Goal: Task Accomplishment & Management: Manage account settings

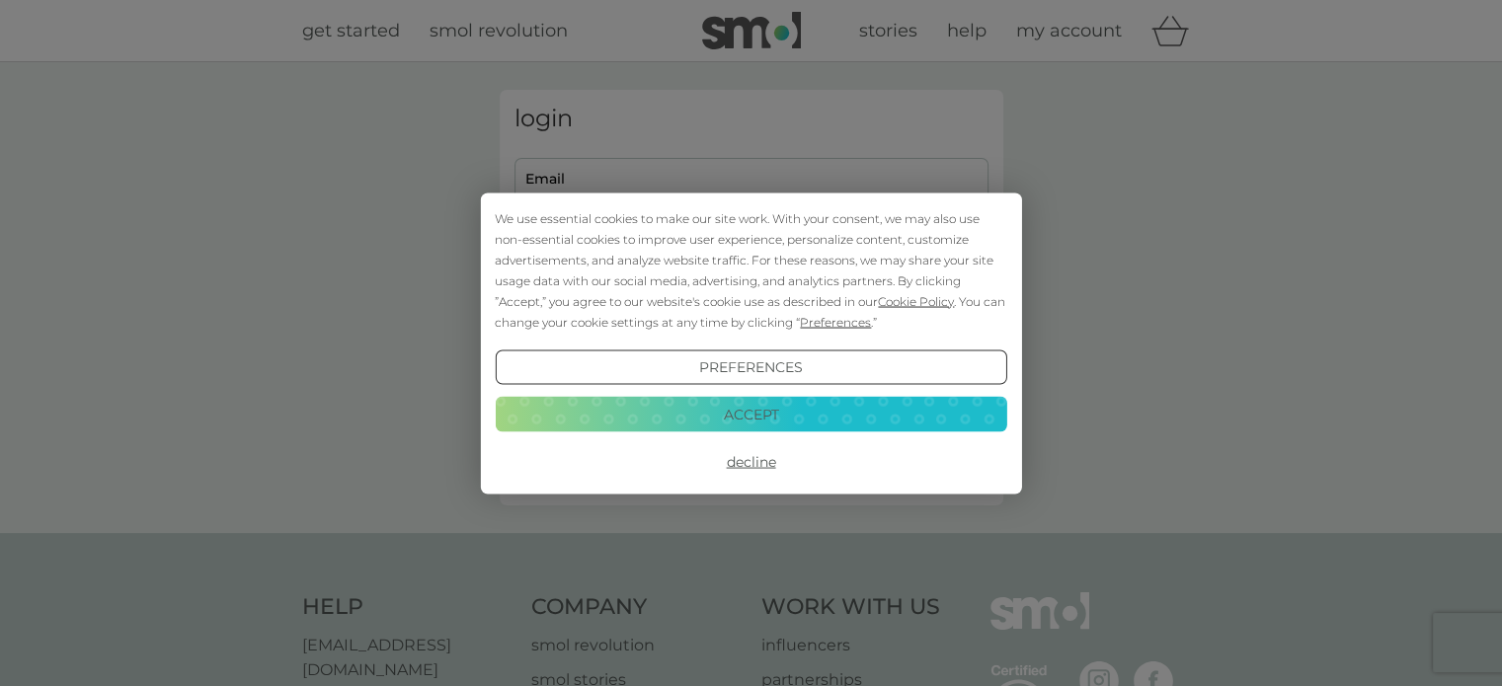
type input "[PERSON_NAME][EMAIL_ADDRESS][DOMAIN_NAME]"
click at [751, 412] on button "Accept" at bounding box center [751, 415] width 512 height 36
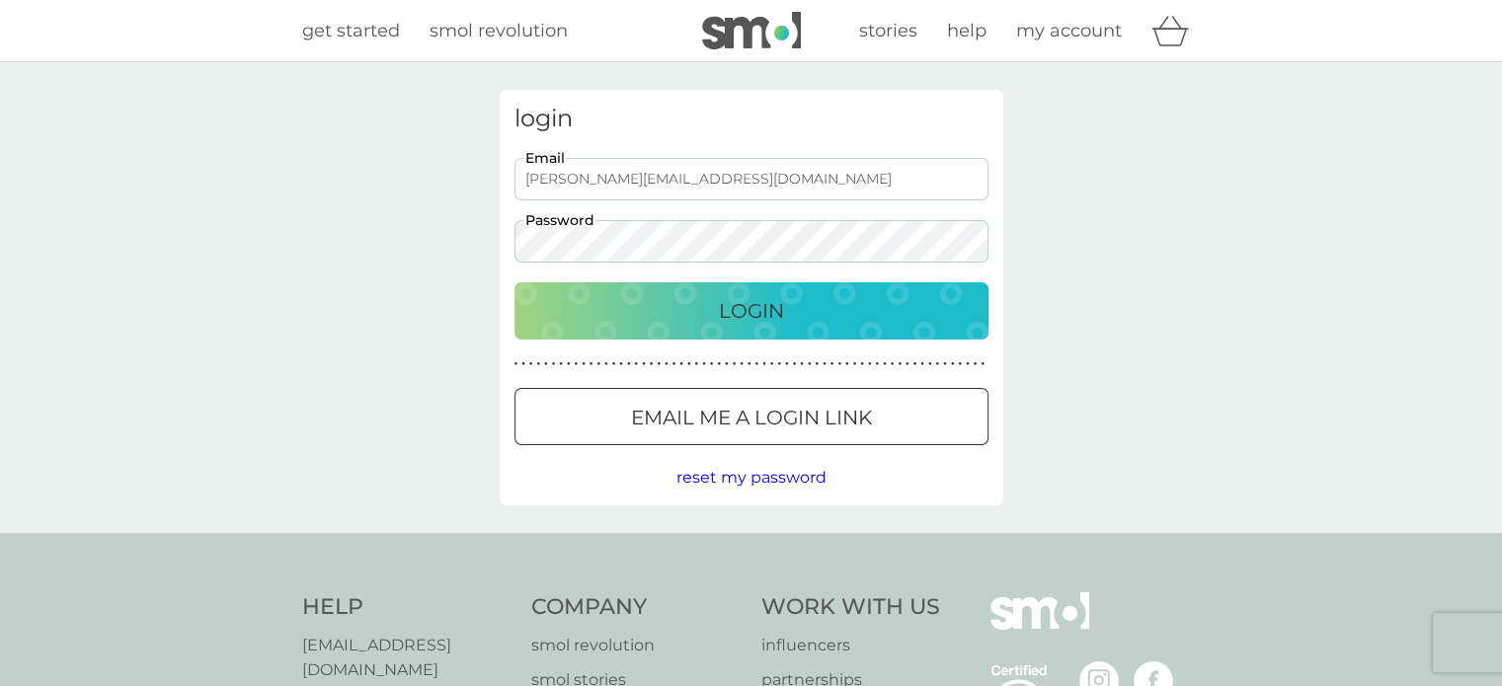
click at [743, 420] on div at bounding box center [751, 418] width 71 height 21
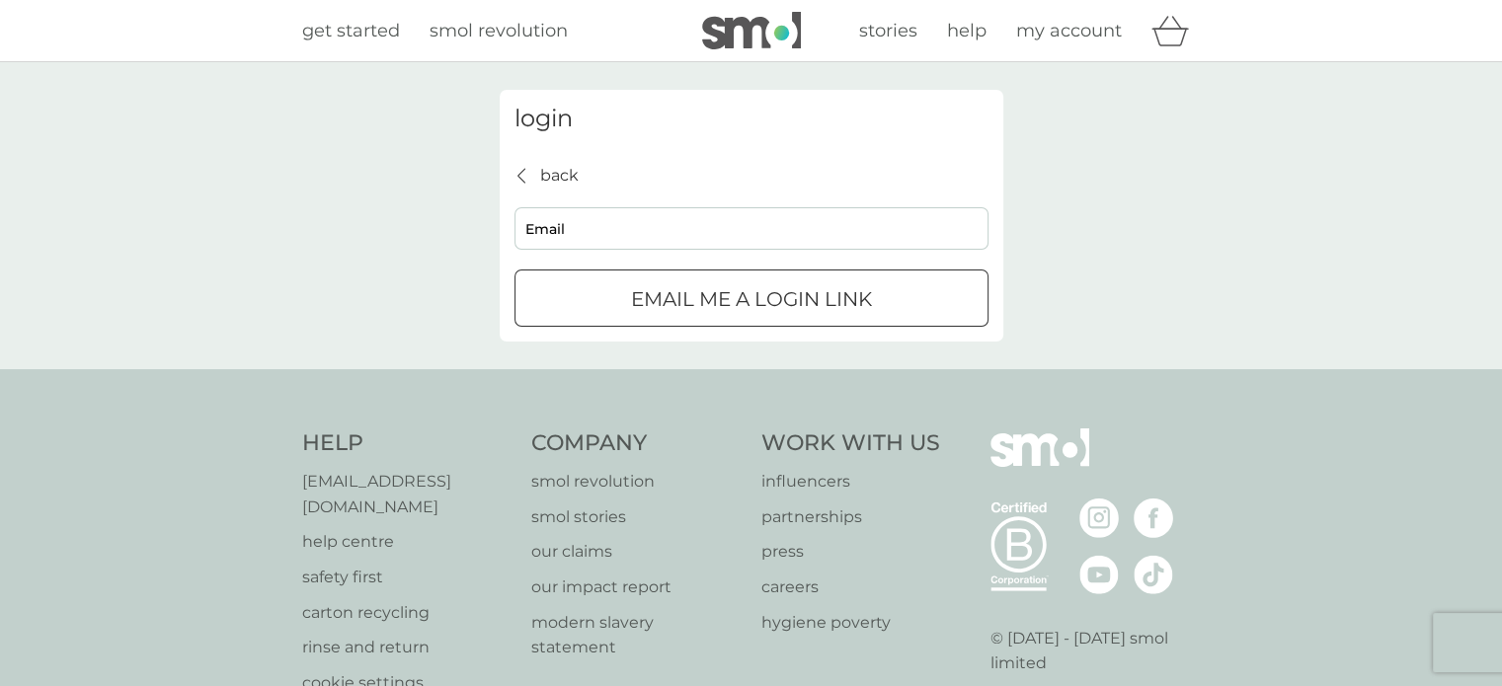
click at [518, 178] on icon "back" at bounding box center [522, 176] width 8 height 16
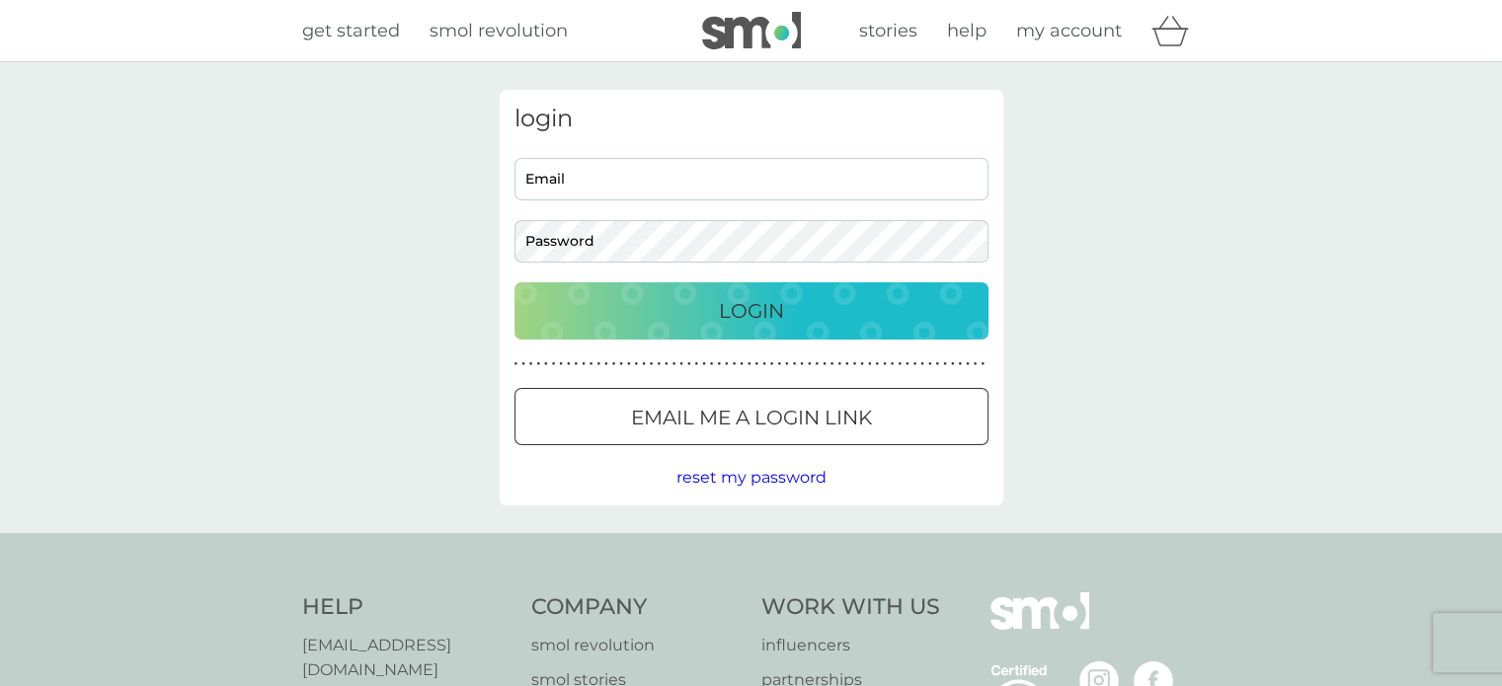
type input "[PERSON_NAME][EMAIL_ADDRESS][DOMAIN_NAME]"
click at [697, 310] on div "Login" at bounding box center [751, 311] width 435 height 32
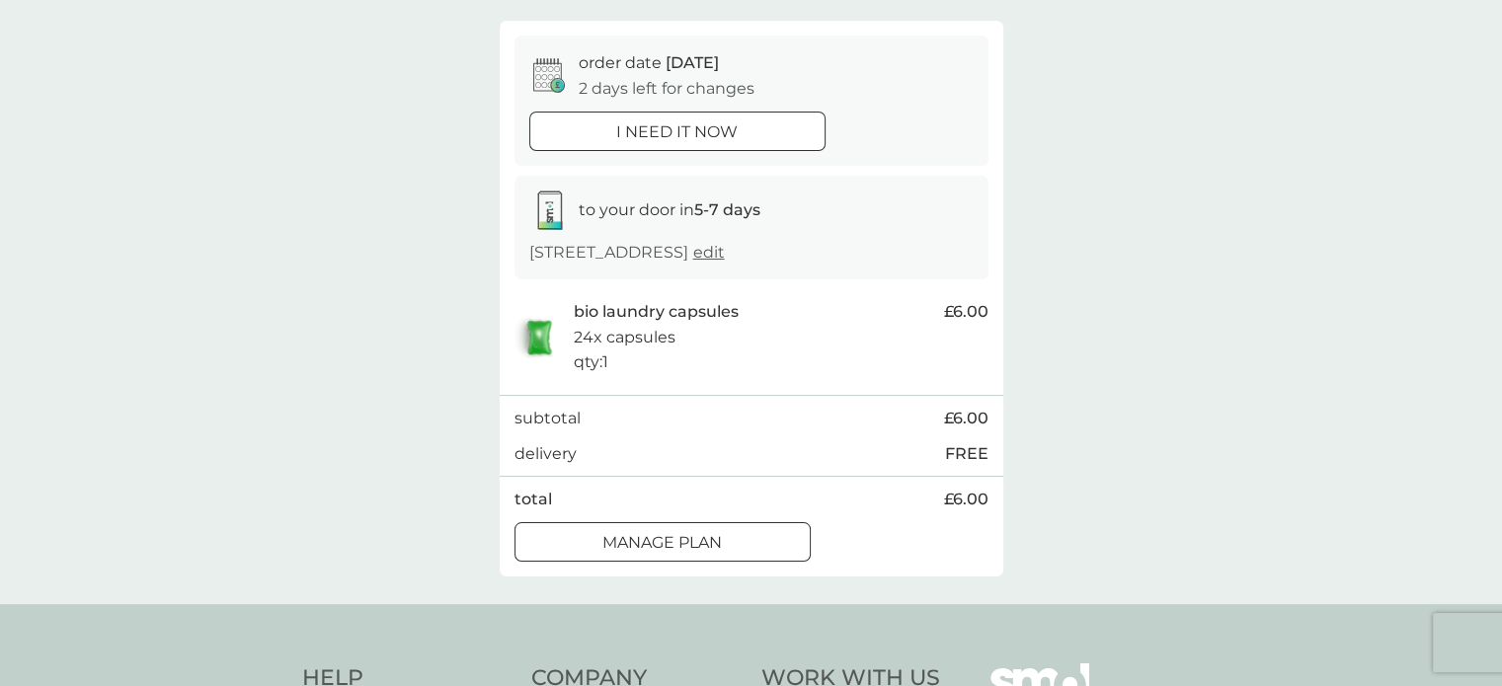
scroll to position [198, 0]
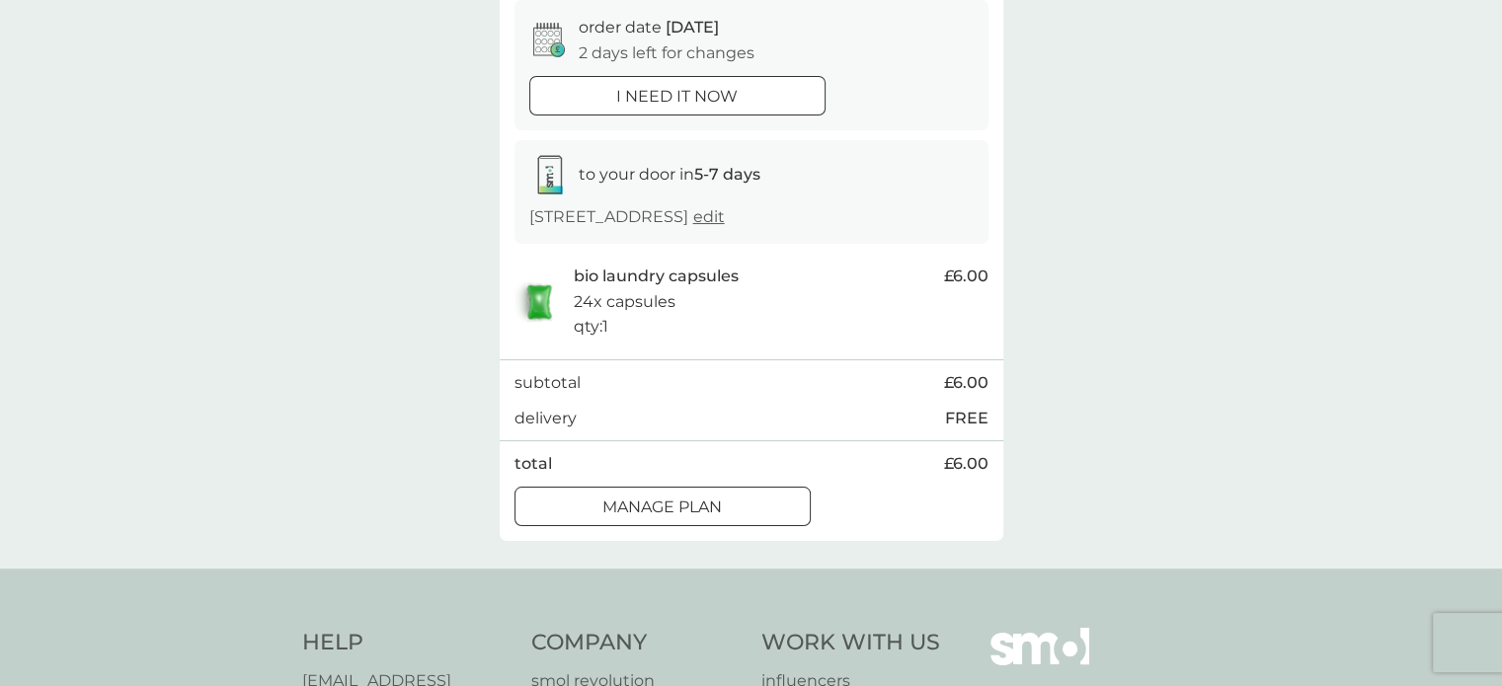
click at [703, 521] on p "Manage plan" at bounding box center [663, 508] width 120 height 26
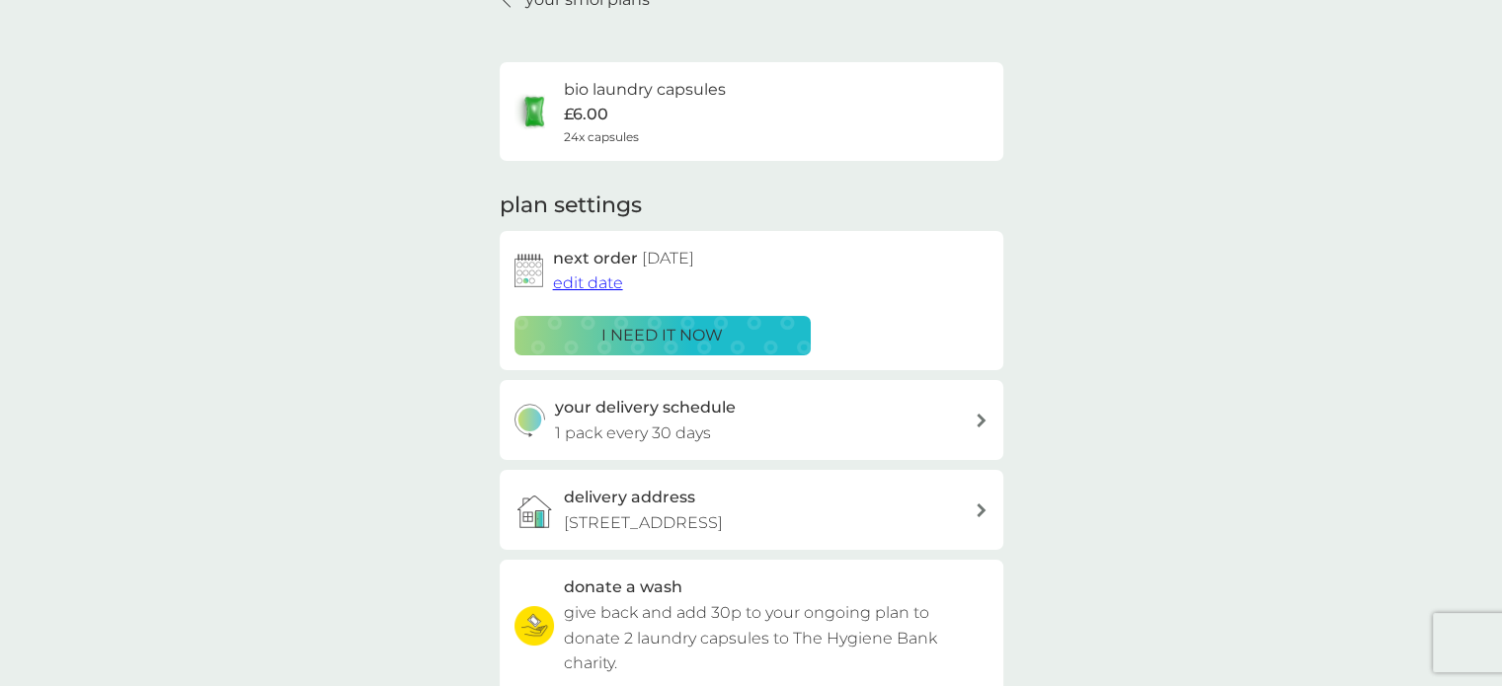
scroll to position [99, 0]
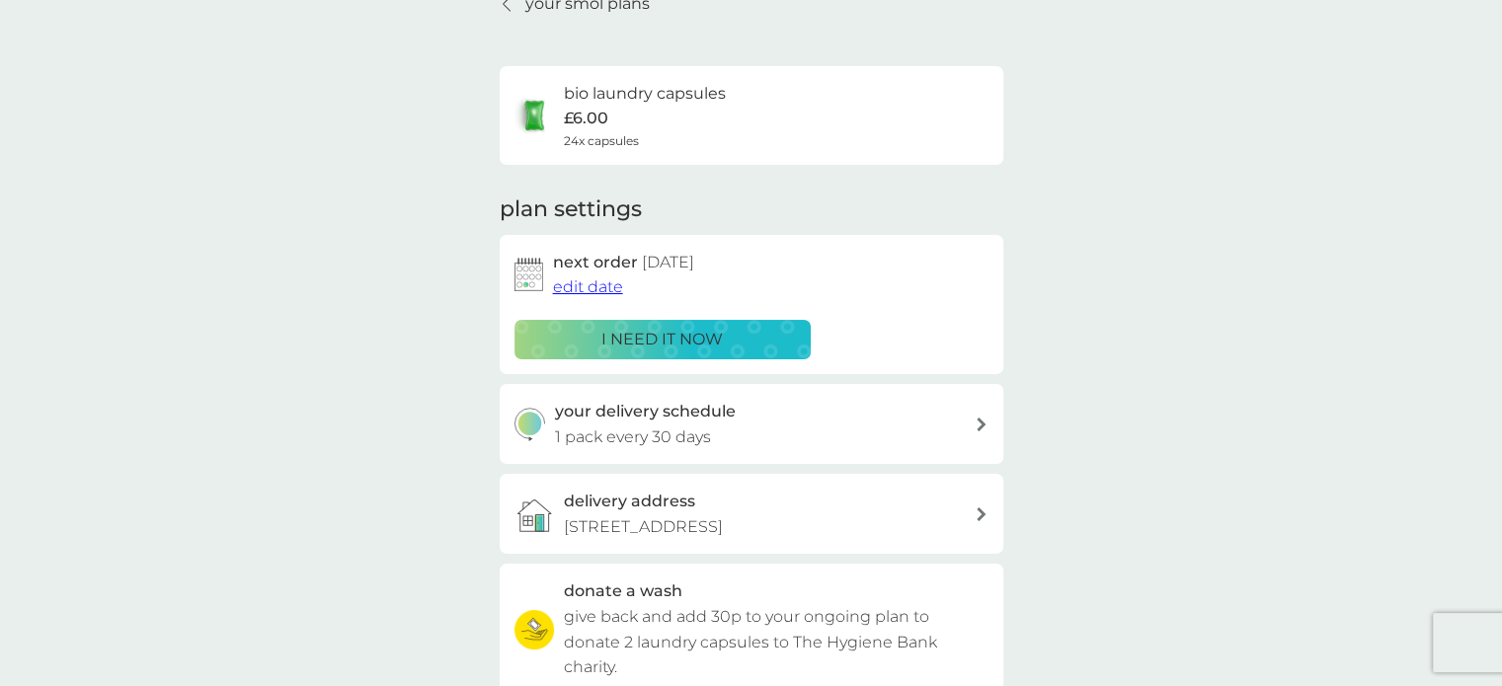
click at [939, 424] on div "your delivery schedule 1 pack every 30 days" at bounding box center [765, 424] width 420 height 50
select select "28"
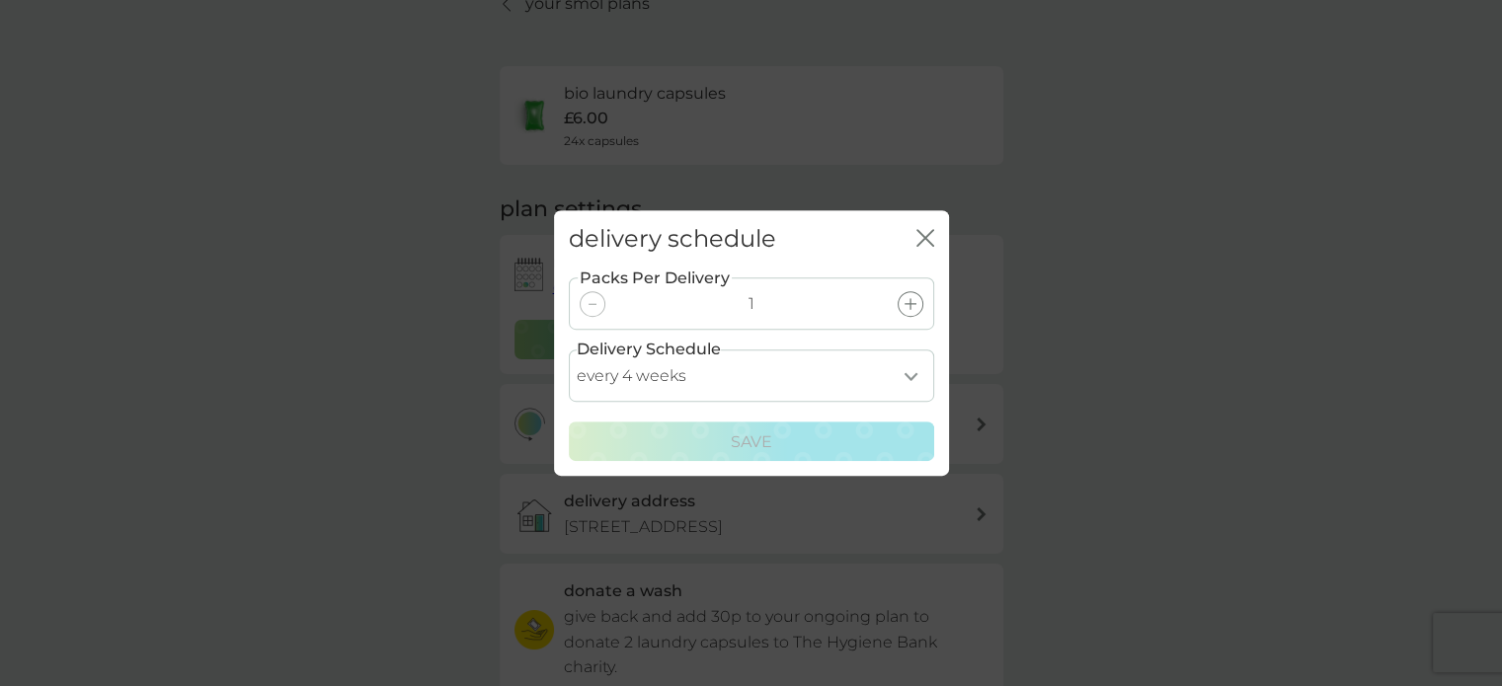
click at [918, 372] on select "every 1 week every 2 weeks every 3 weeks every 4 weeks every 5 weeks every 6 we…" at bounding box center [751, 376] width 365 height 52
click at [917, 233] on icon "close" at bounding box center [926, 238] width 18 height 18
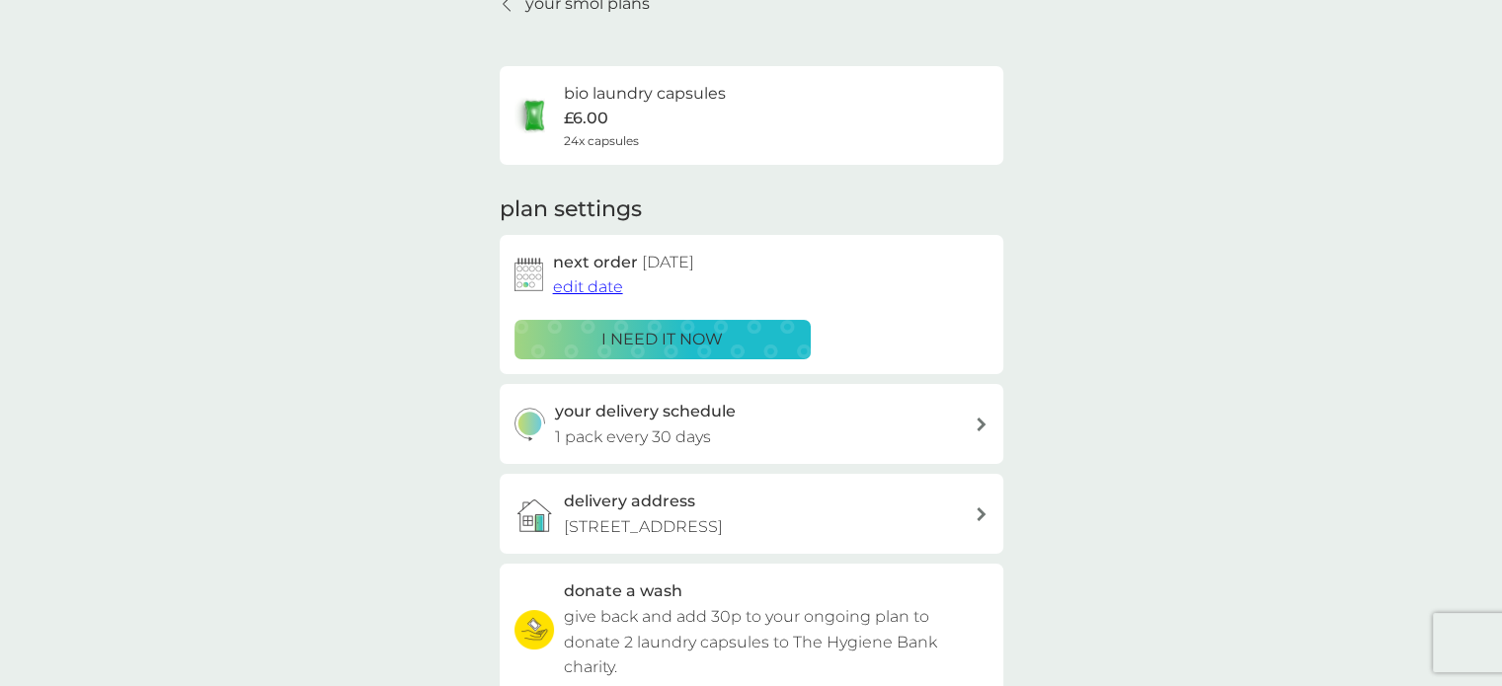
click at [604, 283] on span "edit date" at bounding box center [588, 287] width 70 height 19
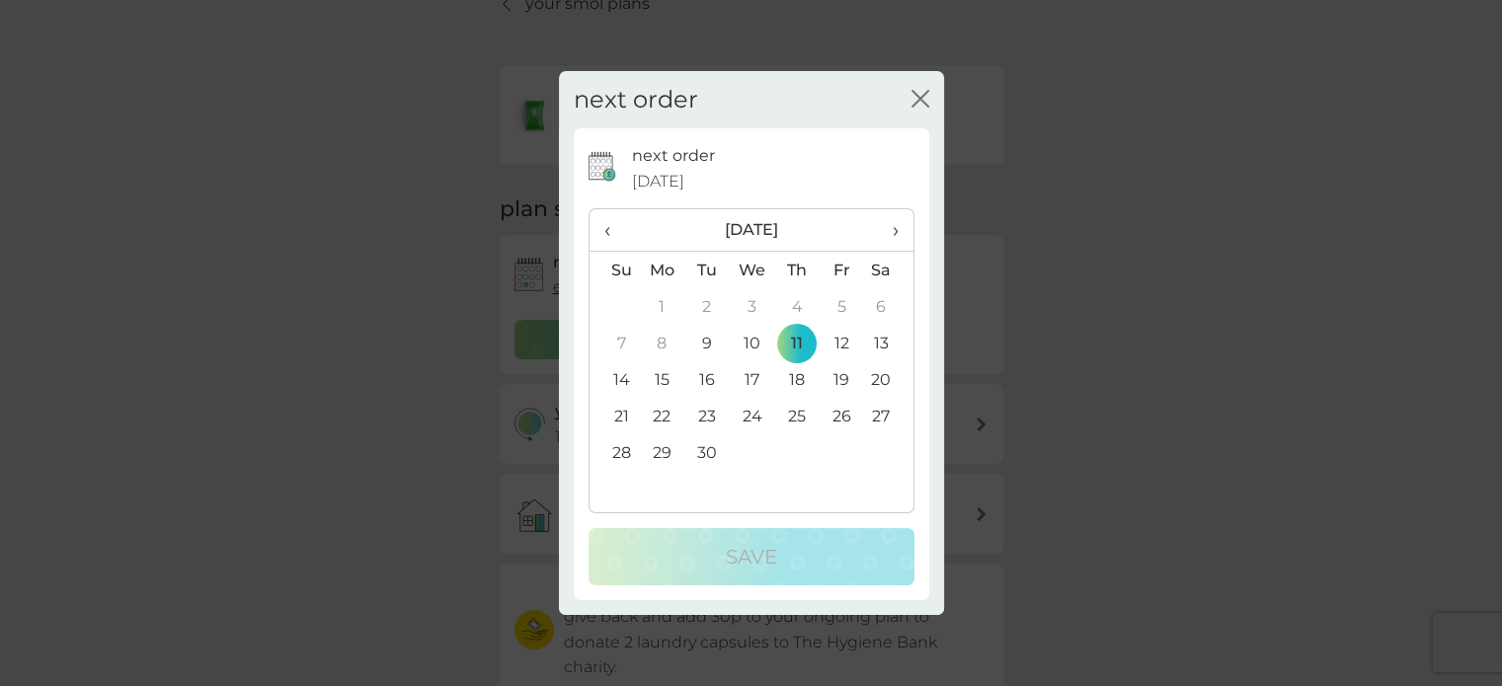
click at [891, 235] on span "›" at bounding box center [888, 229] width 20 height 41
click at [801, 375] on td "16" at bounding box center [796, 380] width 44 height 37
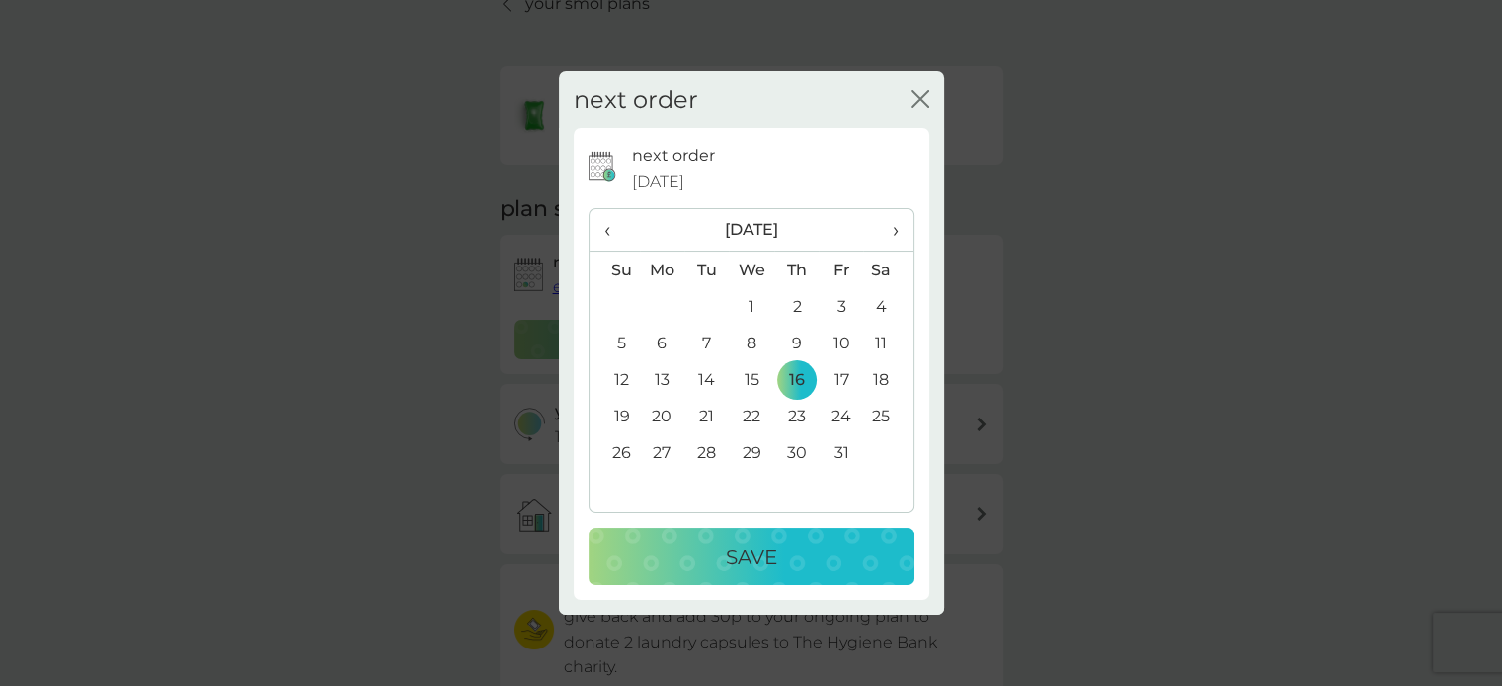
click at [770, 547] on p "Save" at bounding box center [751, 557] width 51 height 32
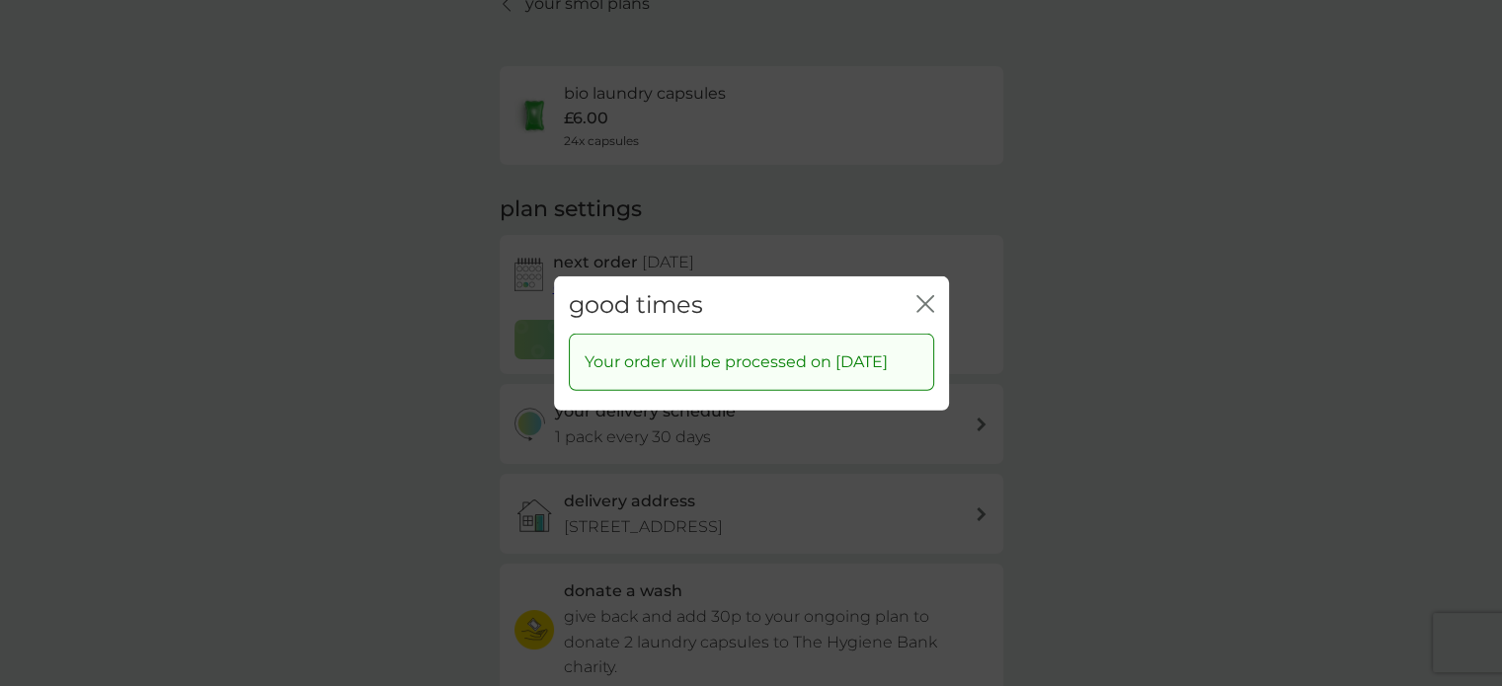
click at [927, 295] on icon "close" at bounding box center [930, 303] width 8 height 16
